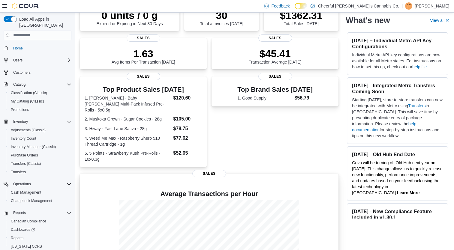
scroll to position [106, 0]
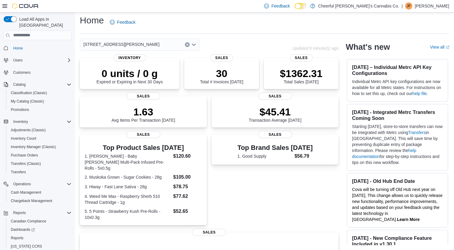
scroll to position [106, 0]
